Goal: Transaction & Acquisition: Purchase product/service

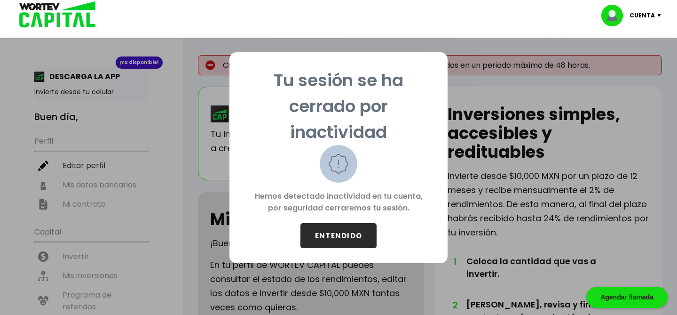
click at [327, 236] on button "ENTENDIDO" at bounding box center [338, 235] width 76 height 25
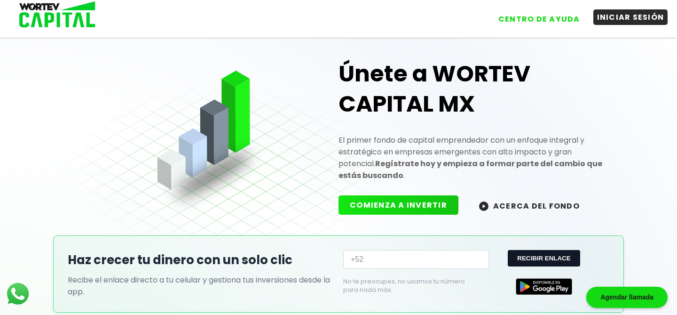
click at [622, 13] on button "INICIAR SESIÓN" at bounding box center [630, 17] width 75 height 16
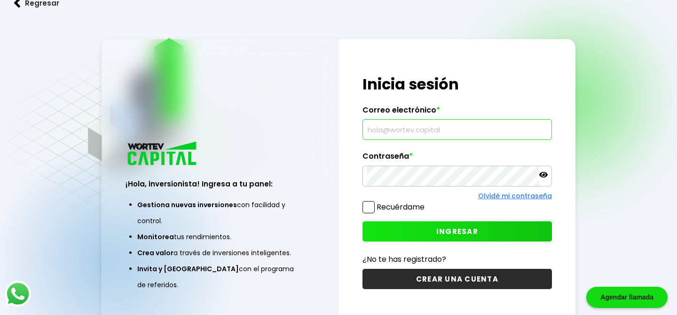
click at [478, 130] on input "text" at bounding box center [457, 129] width 181 height 20
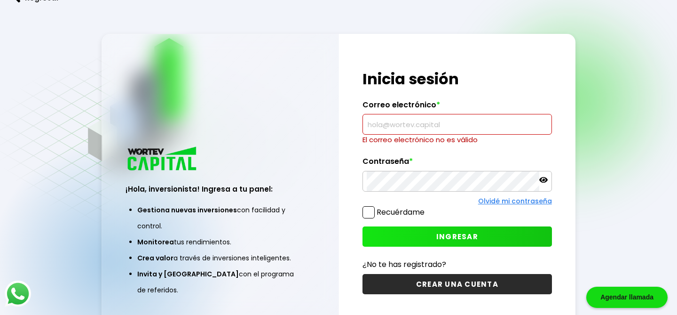
type input "[PERSON_NAME][EMAIL_ADDRESS][DOMAIN_NAME]"
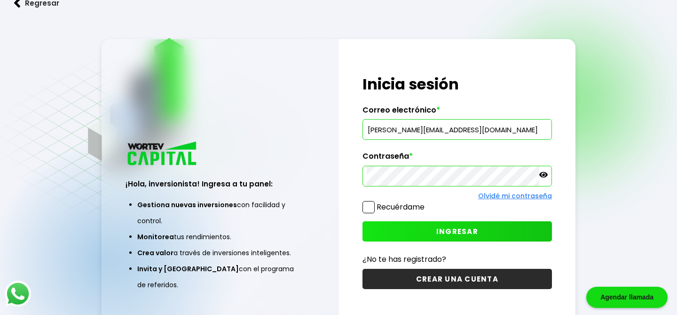
click at [371, 204] on span at bounding box center [369, 207] width 12 height 12
click at [427, 202] on input "Recuérdame" at bounding box center [427, 202] width 0 height 0
click at [415, 232] on button "INGRESAR" at bounding box center [457, 231] width 189 height 20
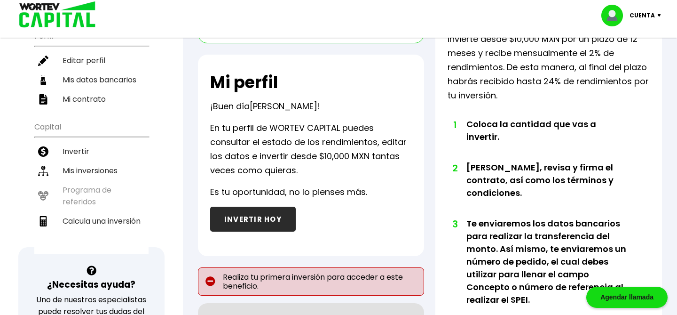
scroll to position [118, 0]
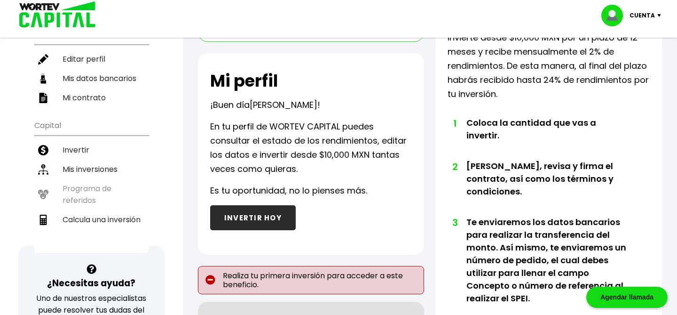
click at [265, 221] on button "INVERTIR HOY" at bounding box center [253, 217] width 86 height 25
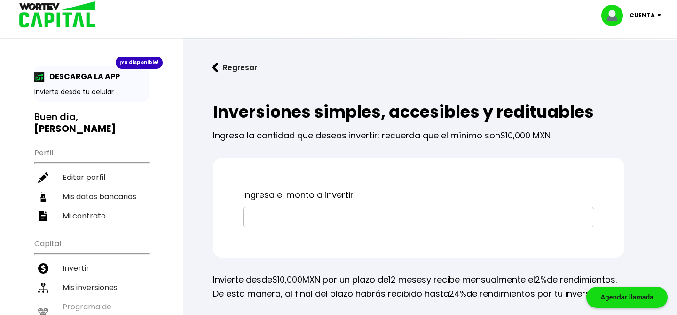
click at [223, 68] on button "Regresar" at bounding box center [234, 67] width 73 height 25
